Goal: Task Accomplishment & Management: Complete application form

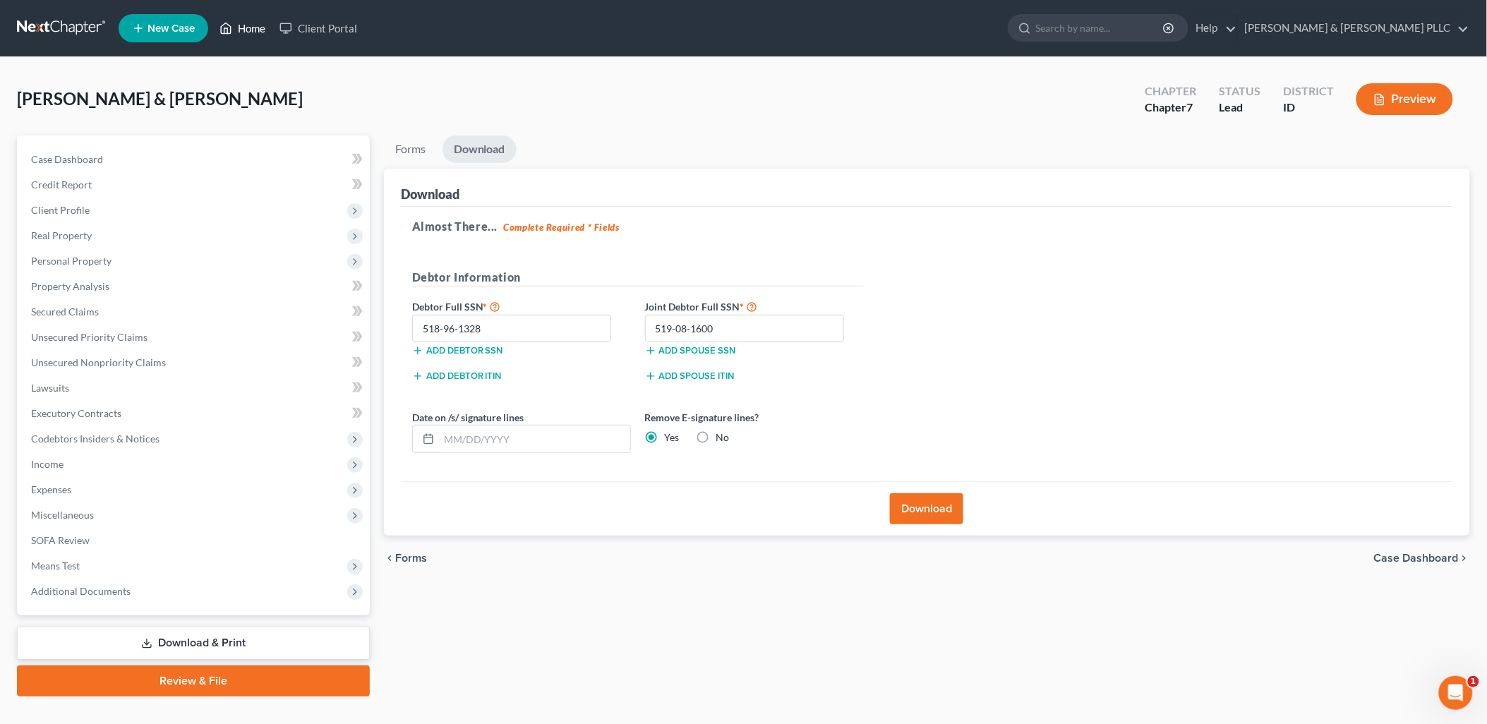
click at [260, 36] on link "Home" at bounding box center [242, 28] width 60 height 25
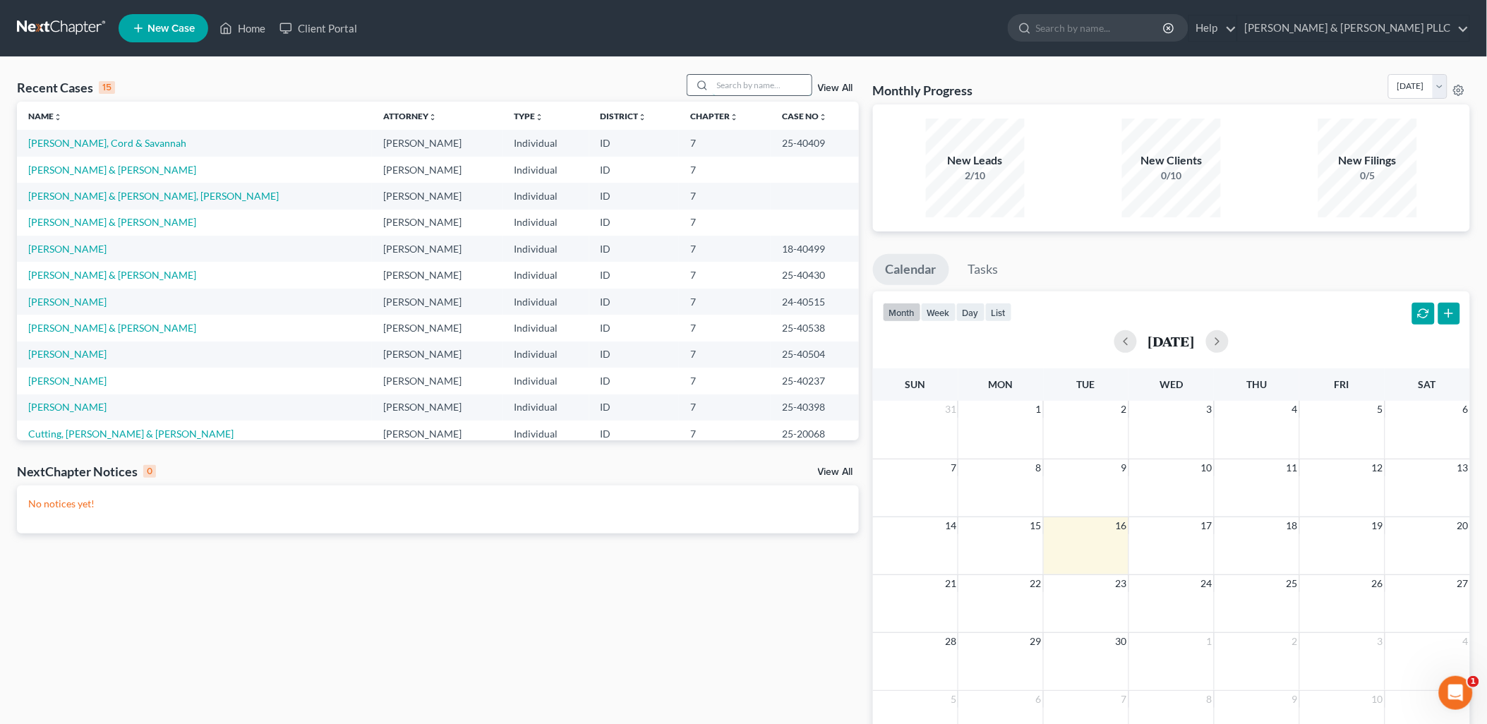
click at [740, 89] on input "search" at bounding box center [762, 85] width 99 height 20
type input "[PERSON_NAME]"
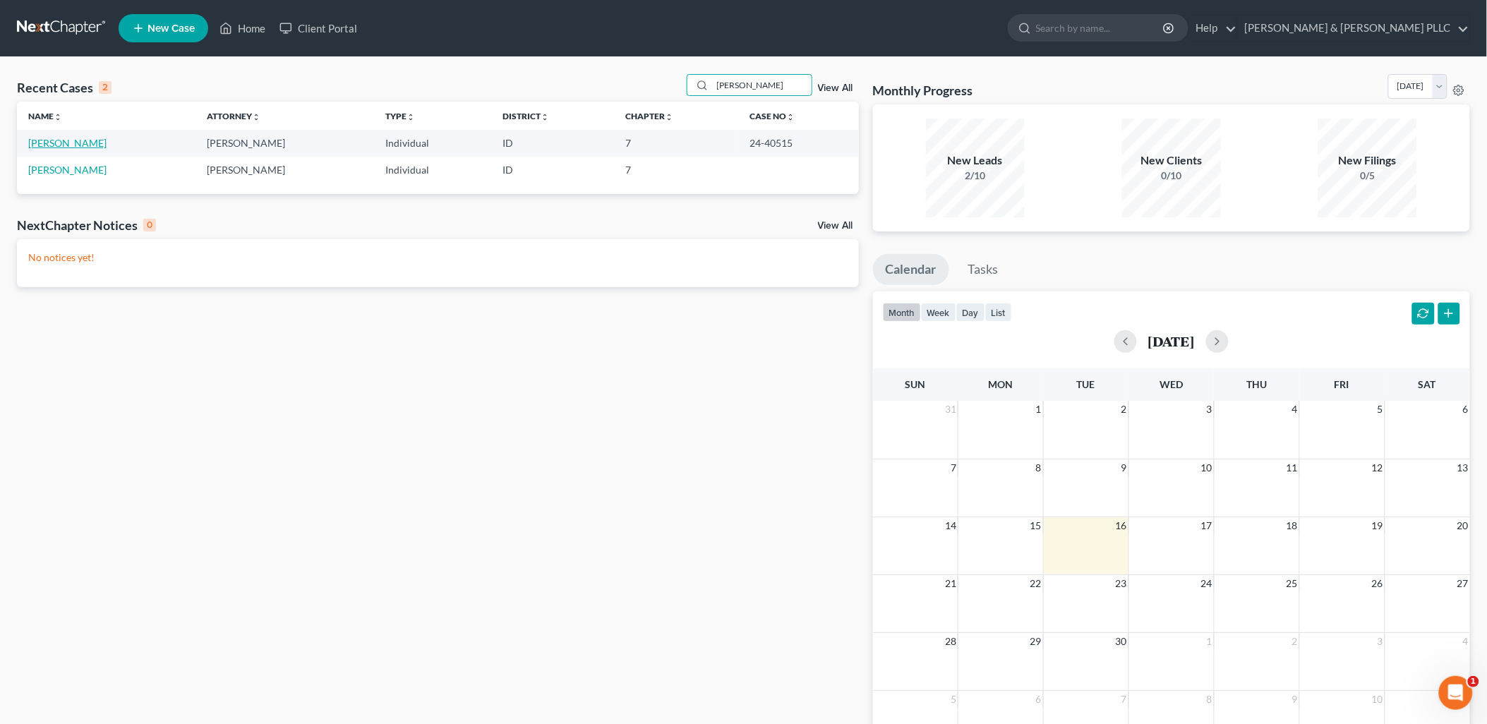
click at [47, 139] on link "[PERSON_NAME]" at bounding box center [67, 143] width 78 height 12
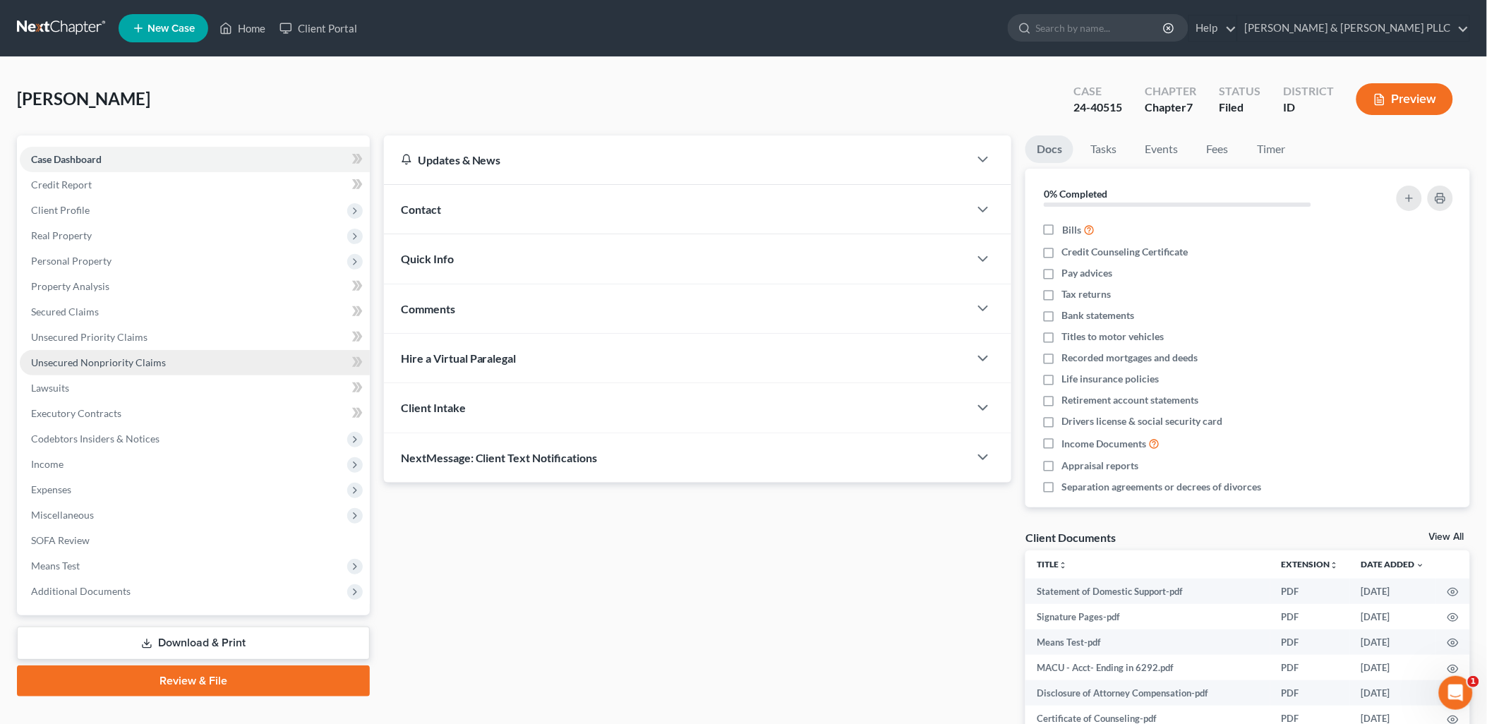
click at [132, 356] on span "Unsecured Nonpriority Claims" at bounding box center [98, 362] width 135 height 12
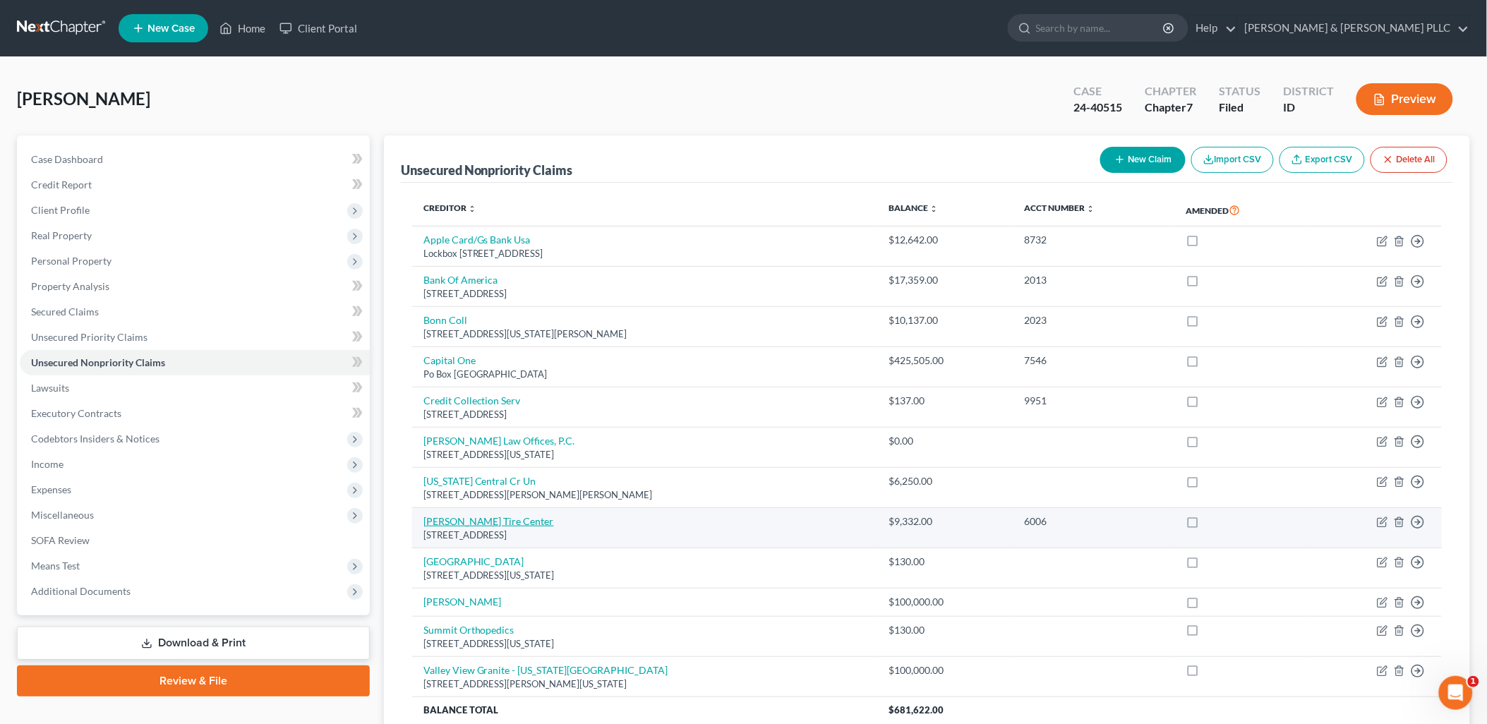
click at [493, 523] on link "[PERSON_NAME] Tire Center" at bounding box center [488, 521] width 131 height 12
select select "38"
select select "2"
select select "0"
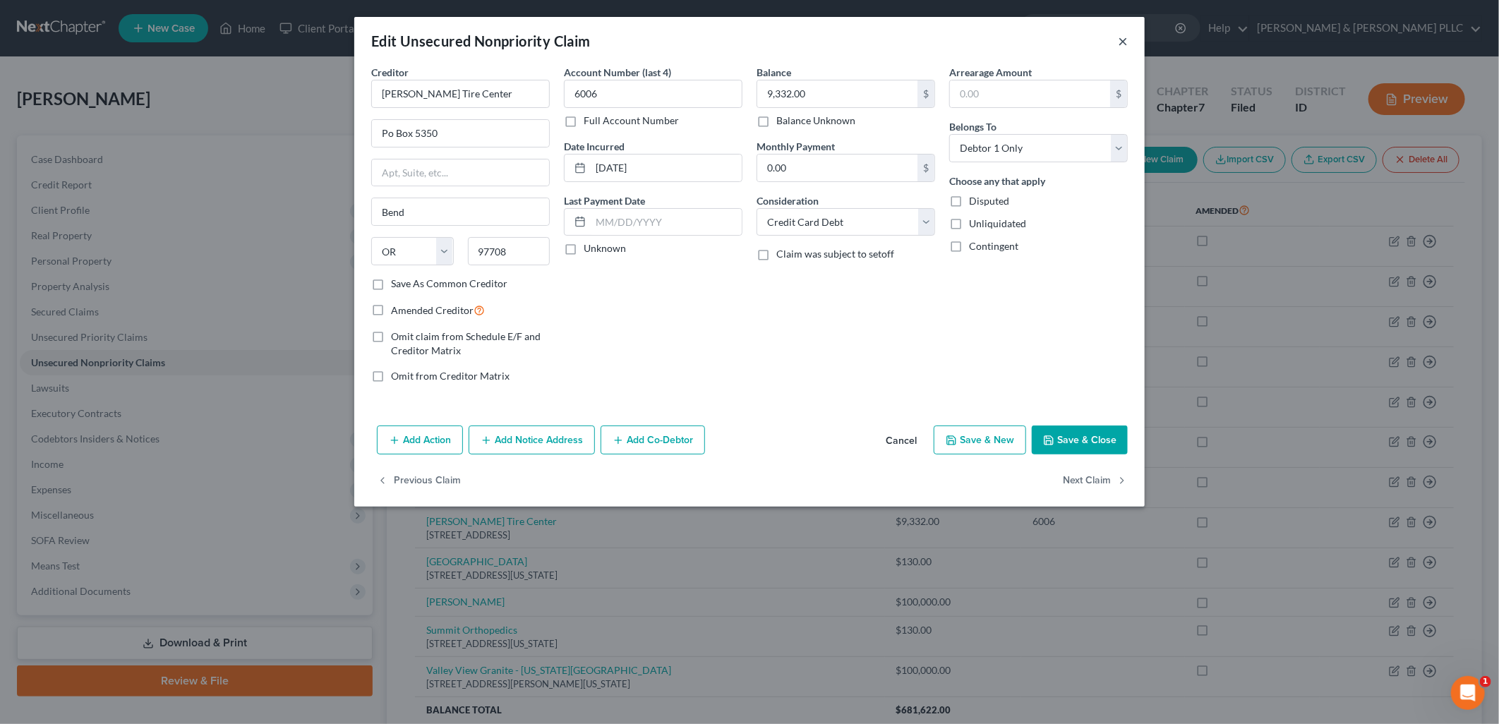
click at [1125, 36] on button "×" at bounding box center [1123, 40] width 10 height 17
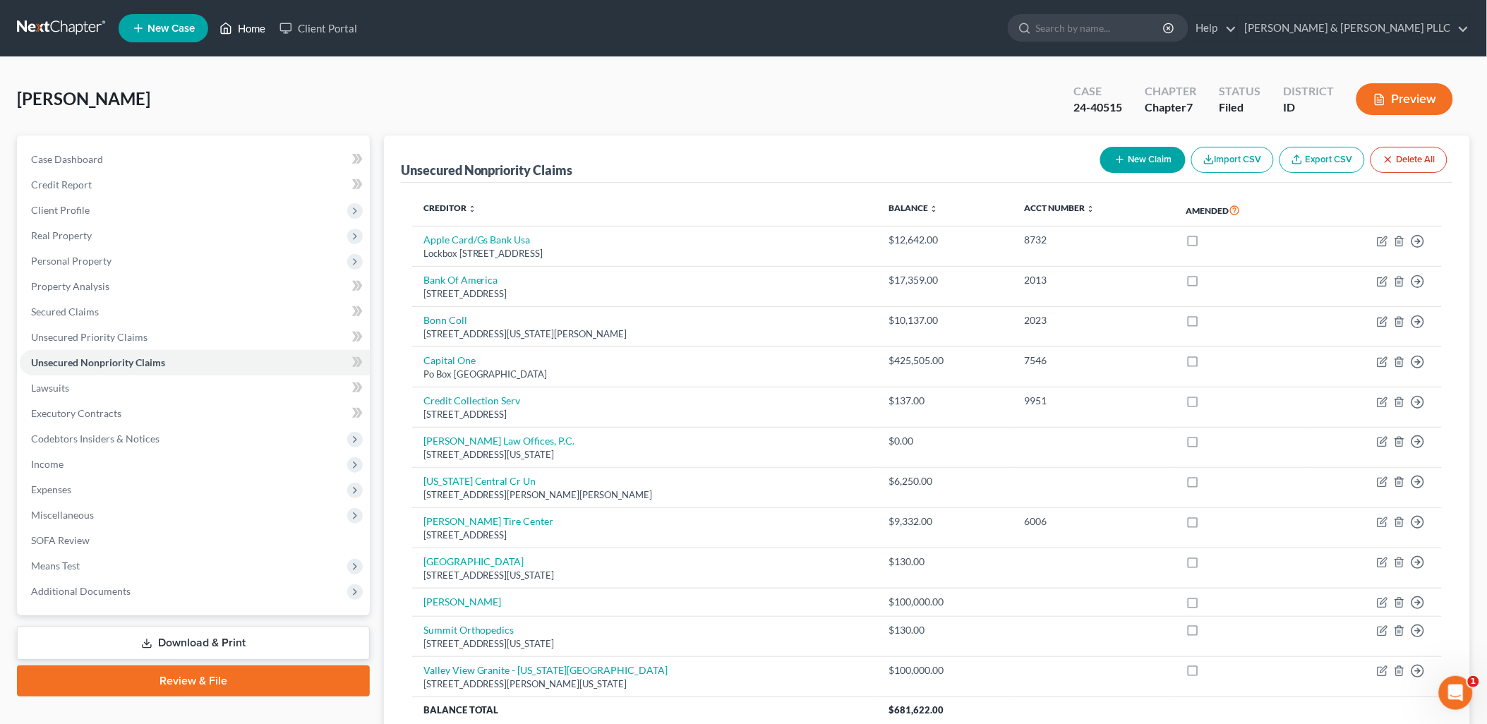
drag, startPoint x: 258, startPoint y: 9, endPoint x: 258, endPoint y: 18, distance: 8.5
click at [258, 10] on ul "New Case Home Client Portal - No Result - See all results Or Press Enter... Hel…" at bounding box center [794, 28] width 1351 height 37
click at [258, 18] on link "Home" at bounding box center [242, 28] width 60 height 25
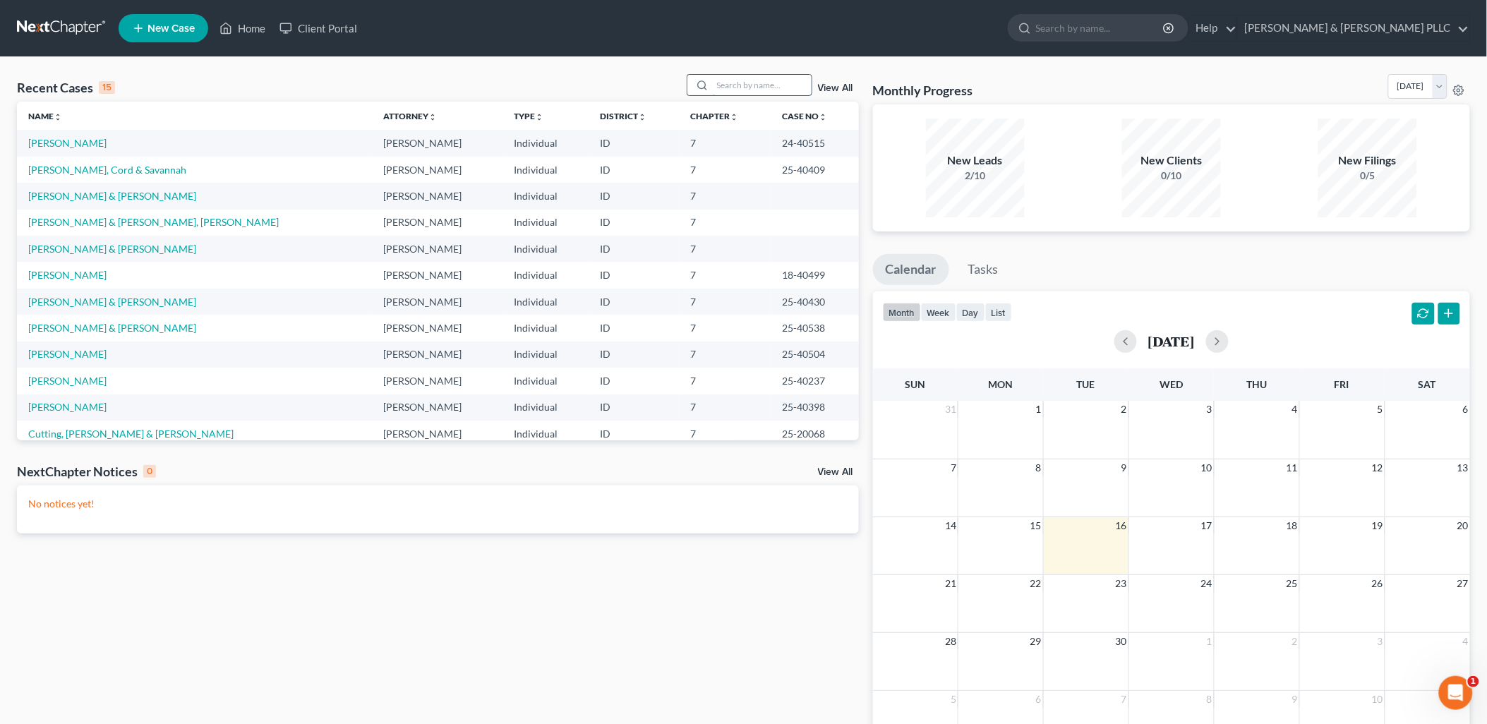
click at [767, 81] on input "search" at bounding box center [762, 85] width 99 height 20
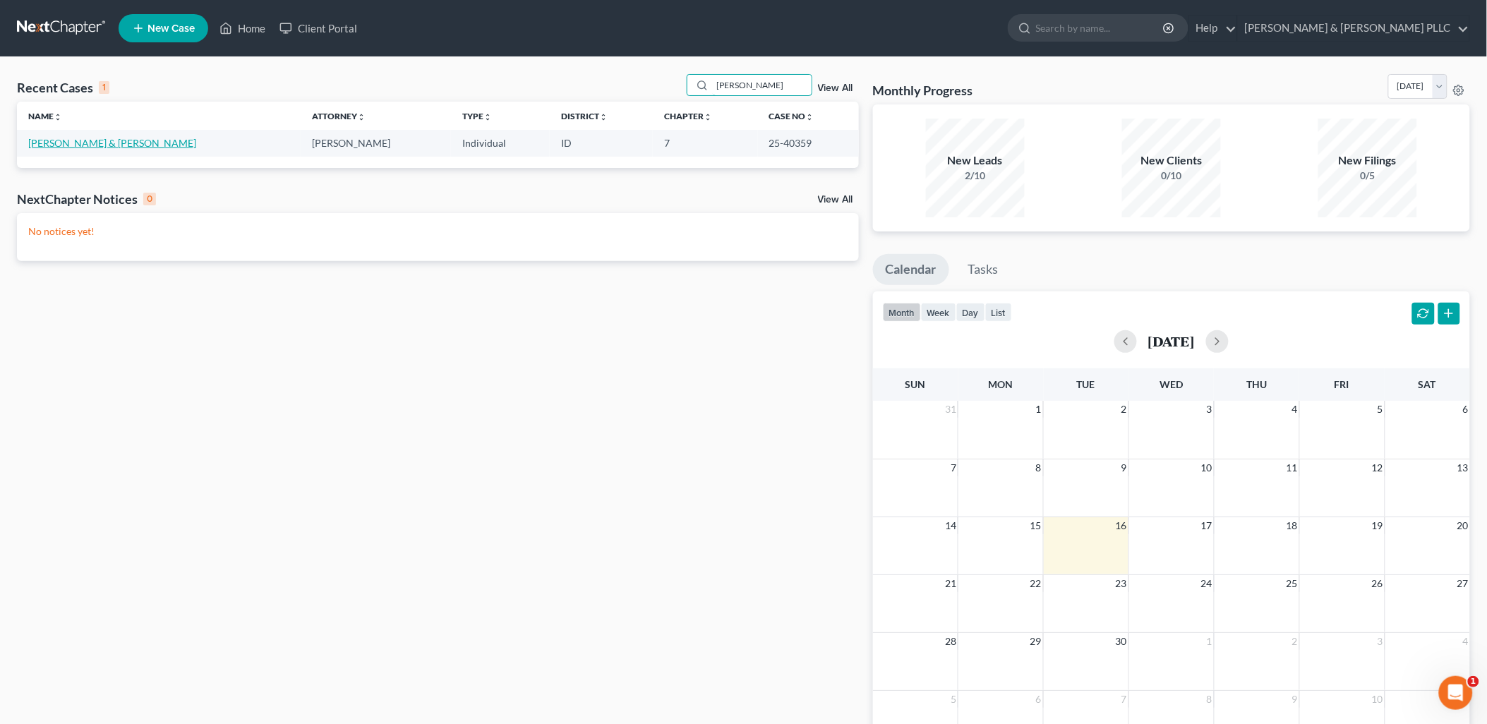
type input "[PERSON_NAME]"
click at [99, 144] on link "[PERSON_NAME] & [PERSON_NAME]" at bounding box center [112, 143] width 168 height 12
